Goal: Information Seeking & Learning: Stay updated

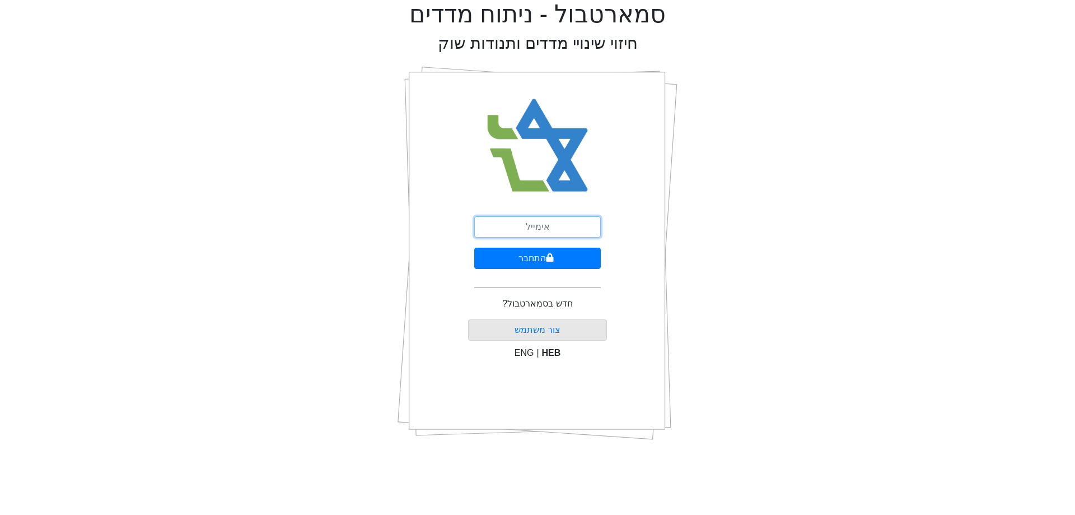
click at [569, 226] on input "email" at bounding box center [537, 226] width 127 height 21
type input "[EMAIL_ADDRESS][DOMAIN_NAME]"
click at [575, 257] on button "התחבר" at bounding box center [537, 257] width 127 height 21
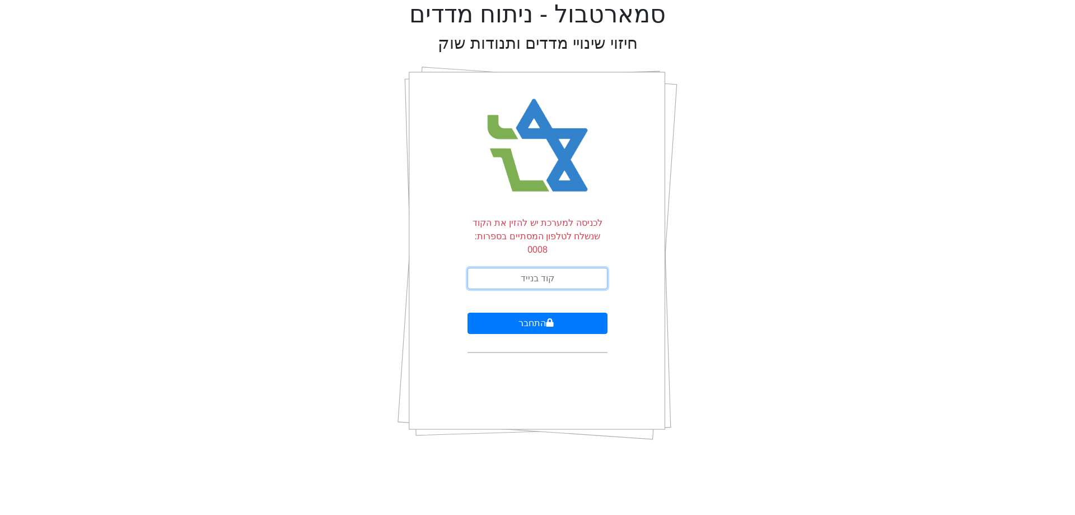
click at [575, 268] on input "text" at bounding box center [538, 278] width 140 height 21
type input "280035"
click at [468, 312] on button "התחבר" at bounding box center [538, 322] width 140 height 21
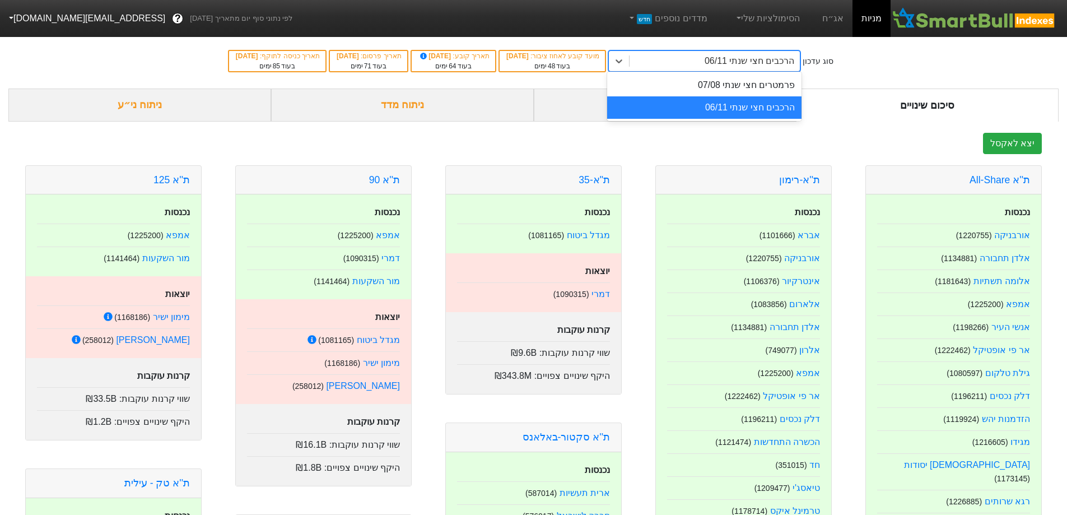
click at [732, 61] on div "הרכבים חצי שנתי 06/11" at bounding box center [749, 60] width 90 height 13
click at [583, 104] on div "ביקושים והיצעים צפויים" at bounding box center [665, 104] width 263 height 33
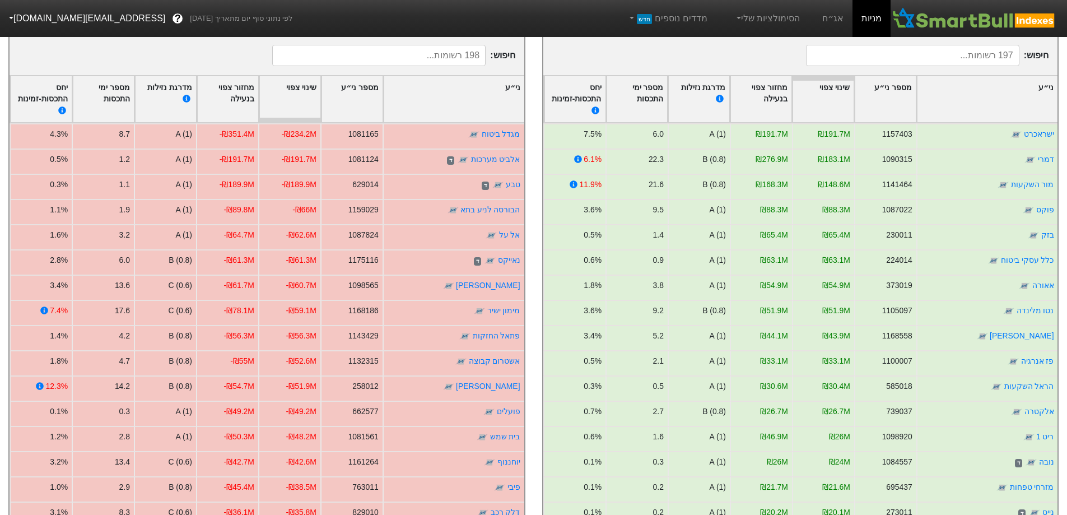
scroll to position [205, 0]
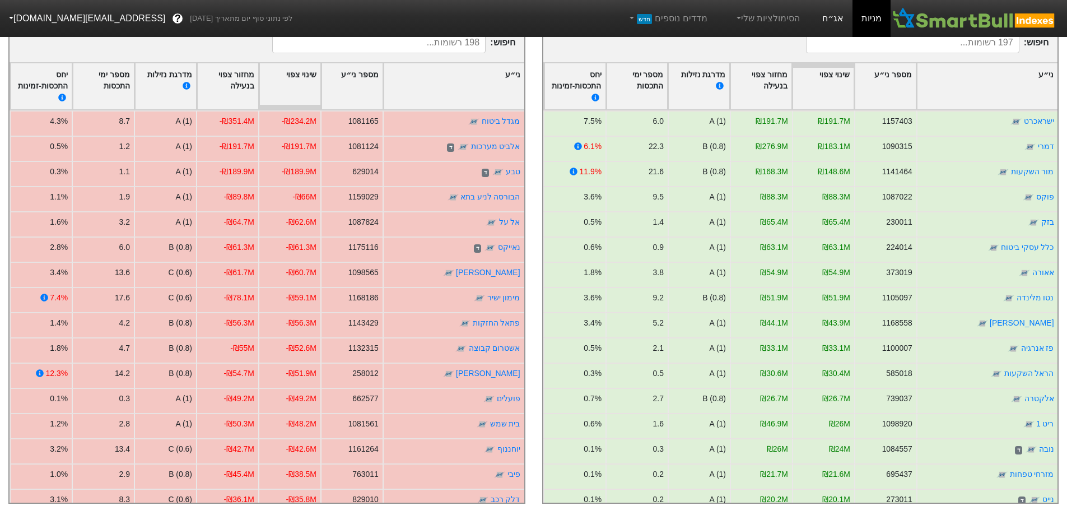
click at [843, 18] on link "אג״ח" at bounding box center [832, 18] width 39 height 37
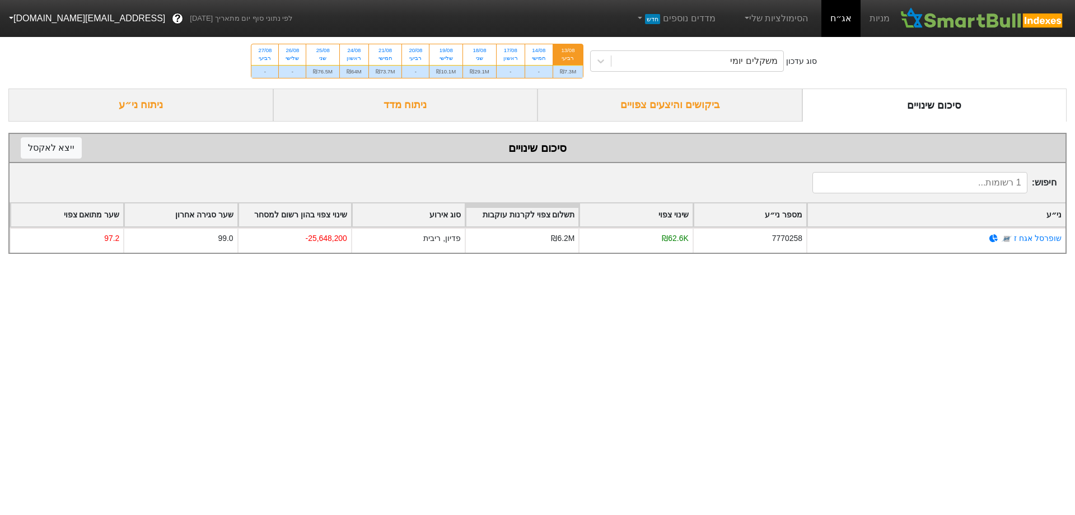
click at [705, 115] on div "ביקושים והיצעים צפויים" at bounding box center [670, 104] width 265 height 33
